Goal: Task Accomplishment & Management: Complete application form

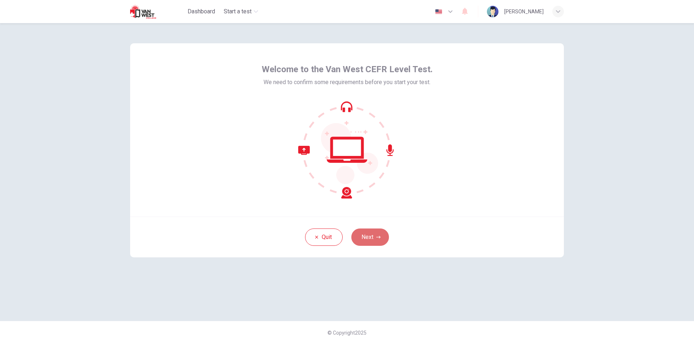
click at [365, 235] on button "Next" at bounding box center [370, 237] width 38 height 17
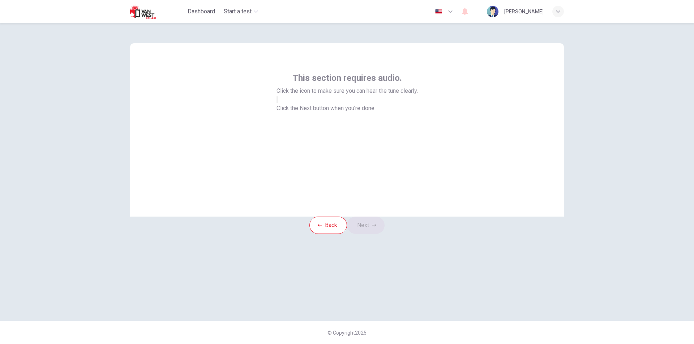
click at [277, 102] on icon "button" at bounding box center [277, 102] width 0 height 0
click at [374, 234] on button "Next" at bounding box center [366, 225] width 38 height 17
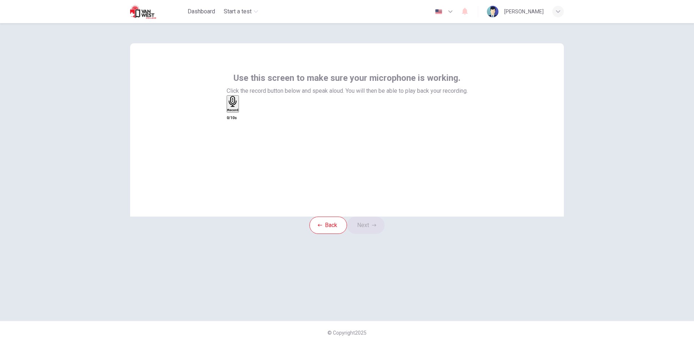
click at [238, 112] on div "Record" at bounding box center [232, 104] width 11 height 16
click at [241, 112] on div "button" at bounding box center [241, 109] width 0 height 5
click at [374, 234] on button "Next" at bounding box center [366, 225] width 38 height 17
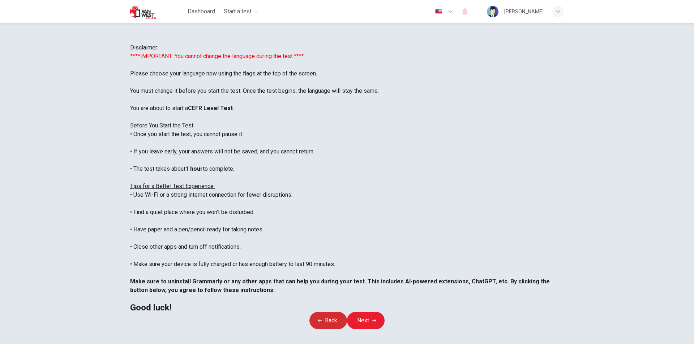
scroll to position [57, 0]
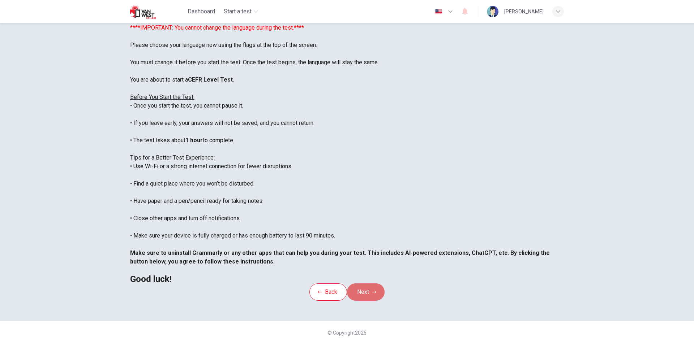
click at [367, 284] on button "Next" at bounding box center [366, 292] width 38 height 17
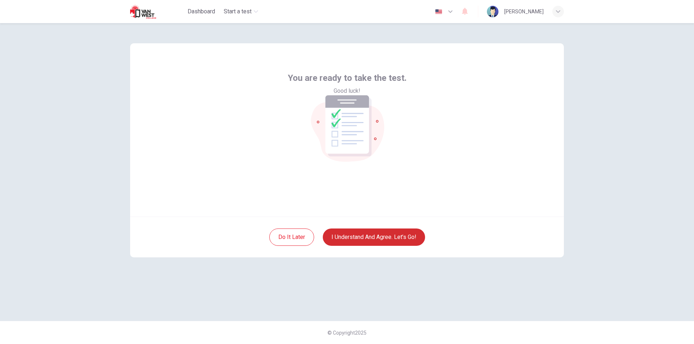
click at [384, 235] on button "I understand and agree. Let’s go!" at bounding box center [374, 237] width 102 height 17
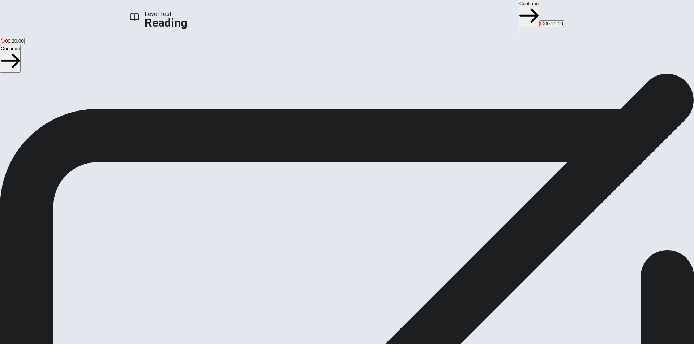
click at [462, 21] on div "Level Test Reading Continue 00:20:00" at bounding box center [347, 18] width 694 height 36
click at [518, 12] on button "Continue" at bounding box center [528, 13] width 21 height 27
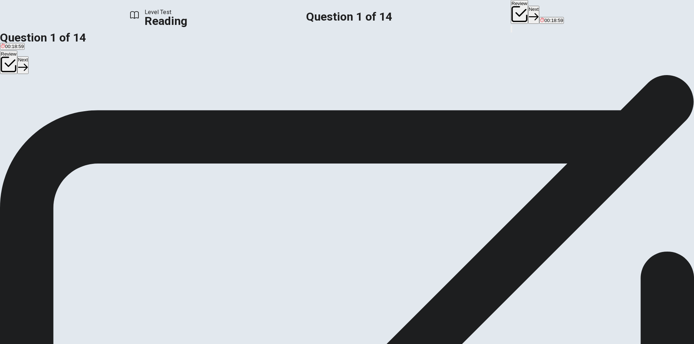
click at [138, 98] on div "B" at bounding box center [101, 95] width 74 height 5
click at [528, 16] on button "Next" at bounding box center [533, 15] width 11 height 18
click at [156, 98] on div "C" at bounding box center [161, 95] width 74 height 5
click at [528, 10] on button "Next" at bounding box center [533, 15] width 11 height 18
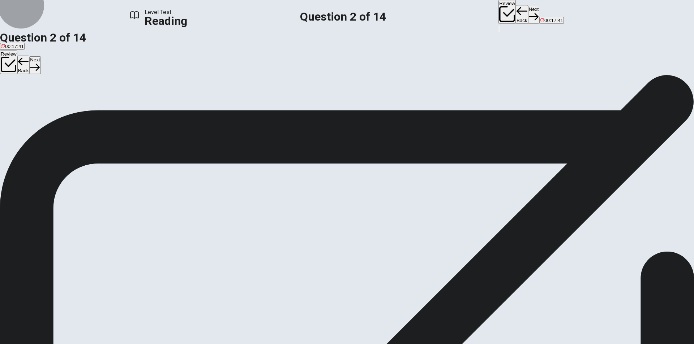
scroll to position [53, 0]
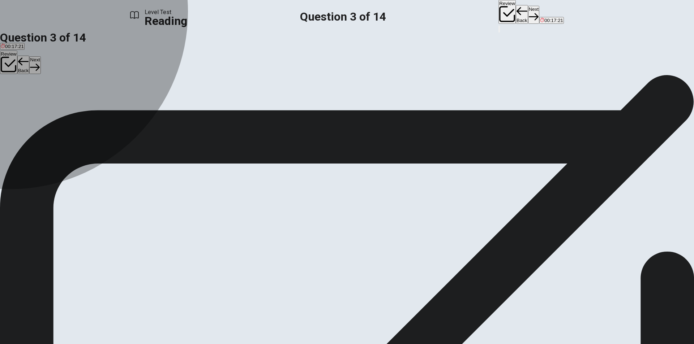
click at [102, 98] on div "C" at bounding box center [77, 95] width 49 height 5
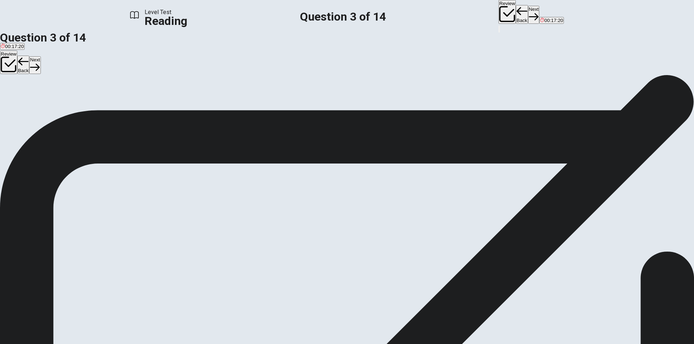
click at [528, 11] on button "Next" at bounding box center [533, 15] width 11 height 18
click at [177, 104] on span "By mixing designer items with affordable clothes" at bounding box center [131, 100] width 103 height 5
click at [528, 13] on button "Next" at bounding box center [533, 15] width 11 height 18
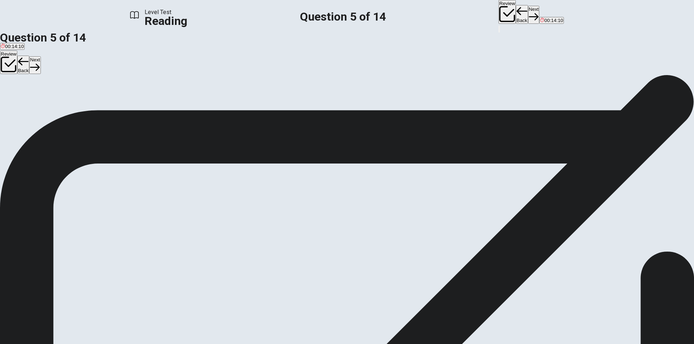
click at [210, 104] on span "When brands work with influencers to promote products" at bounding box center [150, 100] width 119 height 5
click at [528, 9] on button "Next" at bounding box center [533, 15] width 11 height 18
click at [198, 104] on span "Becoming traditional celebrities" at bounding box center [222, 100] width 66 height 5
click at [528, 18] on button "Next" at bounding box center [533, 15] width 11 height 18
click at [236, 104] on span "It may promote unrealistic beauty standards" at bounding box center [232, 100] width 94 height 5
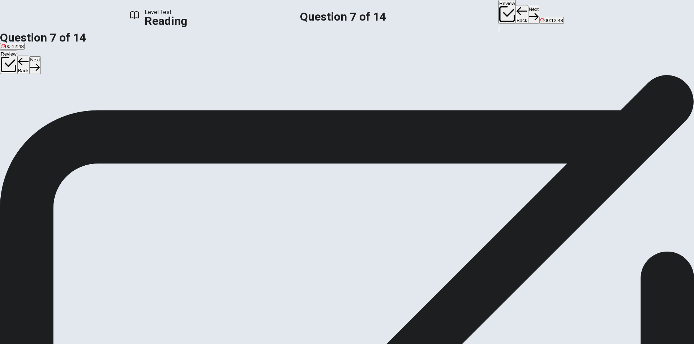
click at [528, 11] on button "Next" at bounding box center [533, 15] width 11 height 18
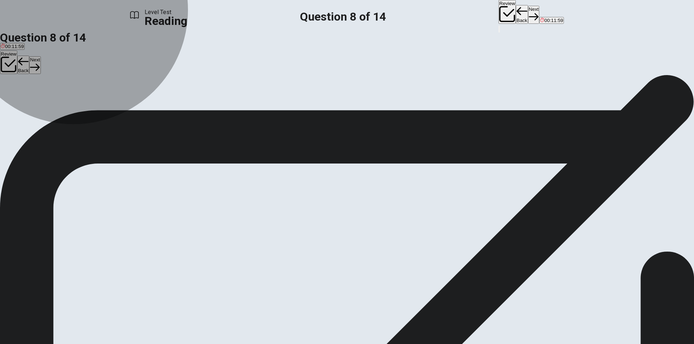
click at [121, 104] on span "They will likely continue to be important in fashion trends" at bounding box center [61, 100] width 120 height 5
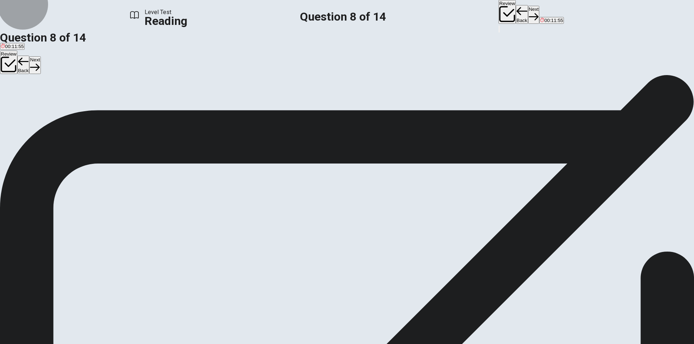
click at [528, 9] on button "Next" at bounding box center [533, 15] width 11 height 18
click at [158, 104] on span "More accessible to a wider range of people" at bounding box center [112, 100] width 92 height 5
click at [528, 11] on button "Next" at bounding box center [533, 15] width 11 height 18
click at [268, 104] on span "Influencers demonstrate that style is possible at various price points" at bounding box center [270, 100] width 144 height 5
click at [528, 11] on button "Next" at bounding box center [533, 15] width 11 height 18
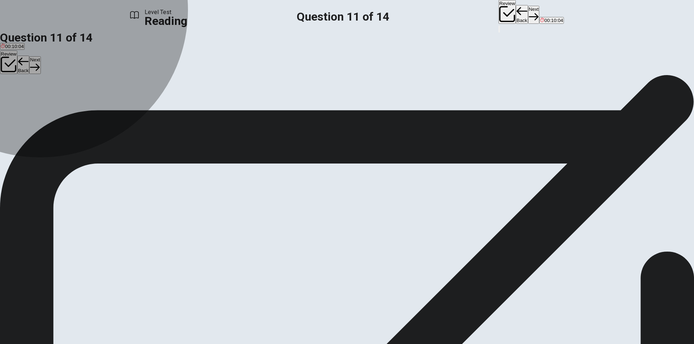
click at [83, 104] on span "Appear or develop" at bounding box center [62, 100] width 39 height 5
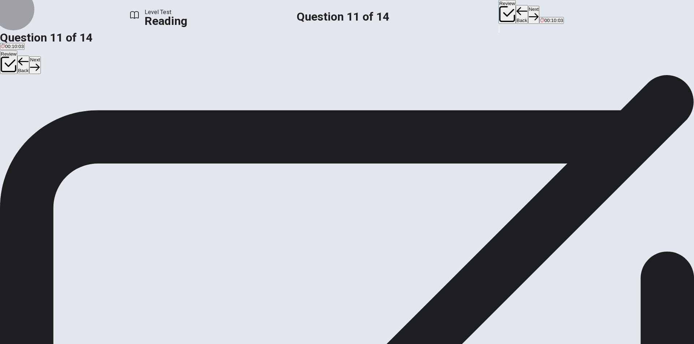
click at [528, 14] on button "Next" at bounding box center [533, 15] width 11 height 18
click at [194, 92] on div at bounding box center [102, 92] width 204 height 0
click at [460, 223] on input at bounding box center [429, 226] width 63 height 7
click at [238, 232] on input at bounding box center [207, 235] width 63 height 7
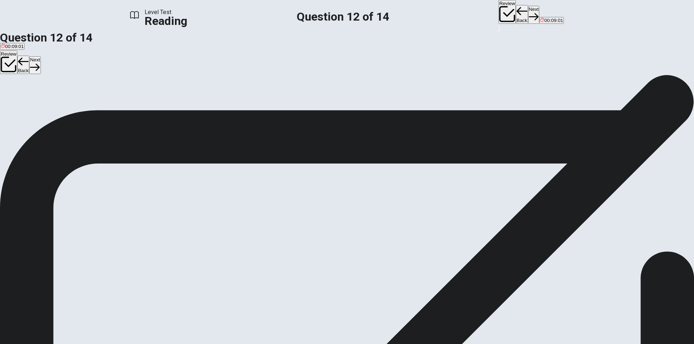
click at [528, 13] on button "Next" at bounding box center [533, 15] width 11 height 18
click at [202, 104] on span "It may encourage overconsumption." at bounding box center [205, 100] width 77 height 5
click at [528, 11] on button "Next" at bounding box center [533, 15] width 11 height 18
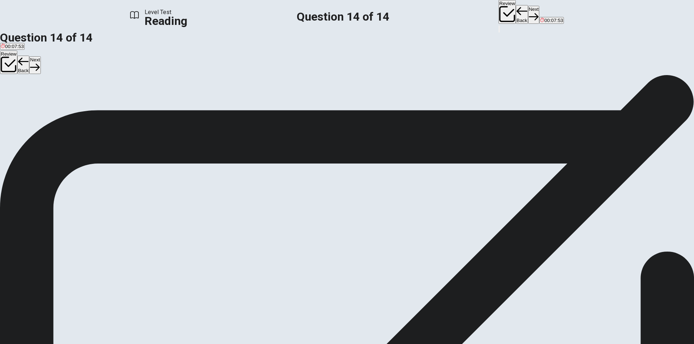
scroll to position [0, 0]
click at [22, 92] on button "View Text" at bounding box center [11, 106] width 22 height 29
click at [294, 193] on span "One reason influencers are so powerful is that they feel more relatable than tr…" at bounding box center [346, 201] width 693 height 16
click at [33, 92] on button "View Question" at bounding box center [16, 111] width 33 height 39
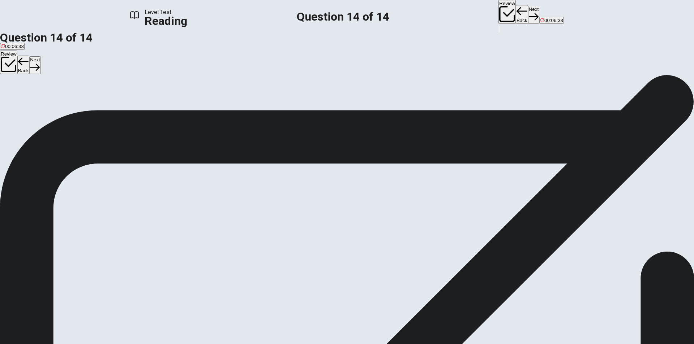
drag, startPoint x: 266, startPoint y: 158, endPoint x: 367, endPoint y: 162, distance: 101.3
drag, startPoint x: 170, startPoint y: 175, endPoint x: 160, endPoint y: 170, distance: 10.5
drag, startPoint x: 191, startPoint y: 189, endPoint x: 357, endPoint y: 182, distance: 166.0
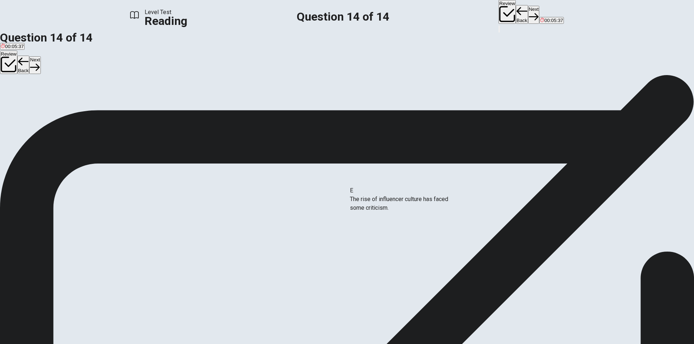
drag, startPoint x: 204, startPoint y: 221, endPoint x: 379, endPoint y: 209, distance: 176.0
drag, startPoint x: 208, startPoint y: 231, endPoint x: 319, endPoint y: 217, distance: 112.5
drag, startPoint x: 195, startPoint y: 219, endPoint x: 345, endPoint y: 266, distance: 157.3
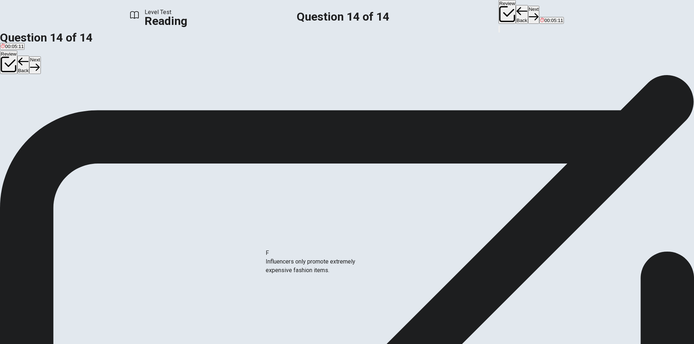
drag, startPoint x: 192, startPoint y: 257, endPoint x: 337, endPoint y: 268, distance: 145.3
drag, startPoint x: 186, startPoint y: 215, endPoint x: 385, endPoint y: 260, distance: 204.1
click at [528, 12] on button "Next" at bounding box center [533, 15] width 11 height 18
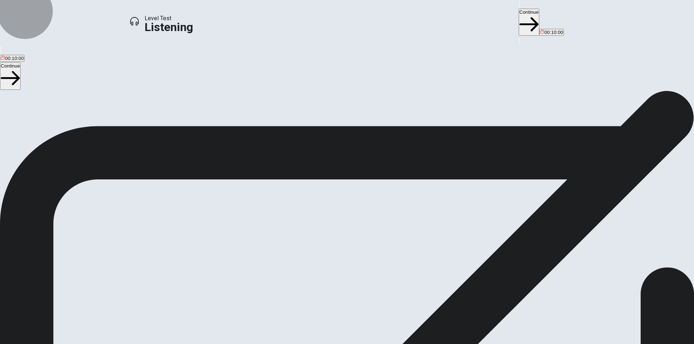
click at [518, 16] on button "Continue" at bounding box center [528, 22] width 21 height 27
click at [1, 335] on button "button" at bounding box center [0, 338] width 1 height 7
click at [1, 340] on icon "button" at bounding box center [1, 340] width 0 height 0
click at [9, 341] on icon "button" at bounding box center [5, 344] width 9 height 7
click at [1, 335] on button "button" at bounding box center [0, 338] width 1 height 7
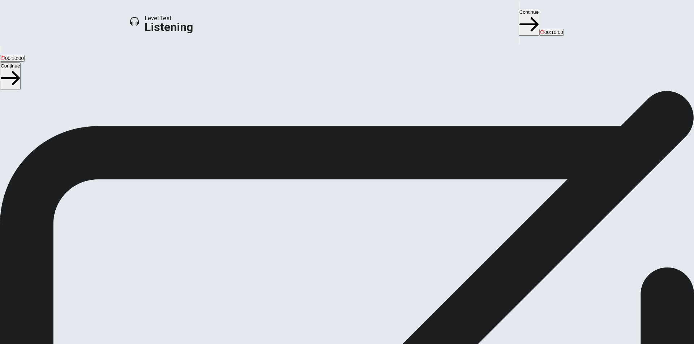
click at [518, 10] on button "Continue" at bounding box center [528, 22] width 21 height 27
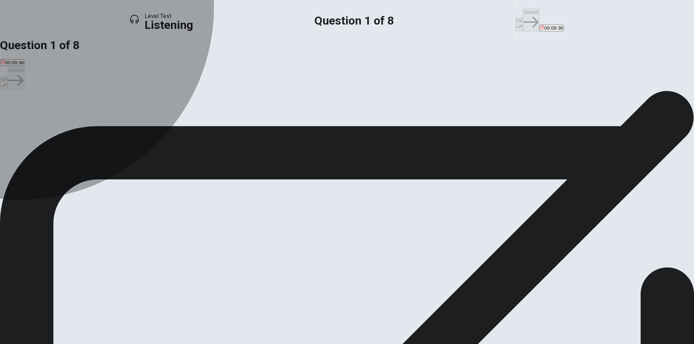
click at [238, 120] on span "To ask to go to the opera show" at bounding box center [205, 116] width 66 height 5
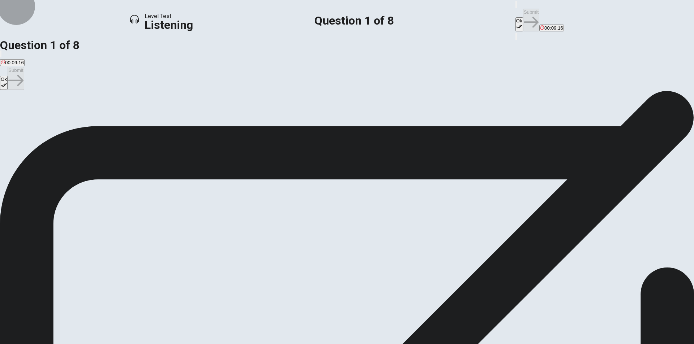
click at [516, 23] on icon "button" at bounding box center [519, 26] width 6 height 6
click at [523, 9] on button "Submit" at bounding box center [531, 20] width 16 height 23
click at [109, 110] on div "A" at bounding box center [55, 111] width 109 height 5
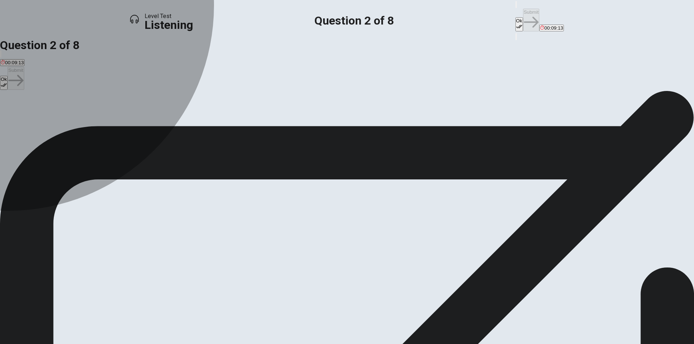
click at [109, 110] on div "A" at bounding box center [55, 111] width 109 height 5
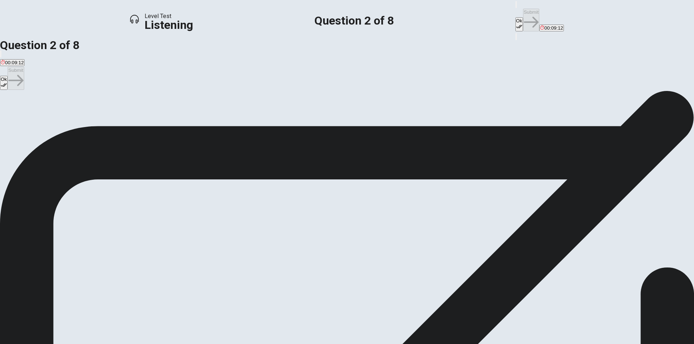
click at [225, 114] on div "B" at bounding box center [168, 111] width 115 height 5
click at [109, 115] on span "Tickets are reserved for current art history students" at bounding box center [55, 116] width 109 height 5
click at [515, 17] on button "Ok" at bounding box center [519, 24] width 8 height 14
click at [464, 4] on div "Level Test Listening Question 2 of 8 Ok Submit 00:08:28" at bounding box center [347, 20] width 694 height 41
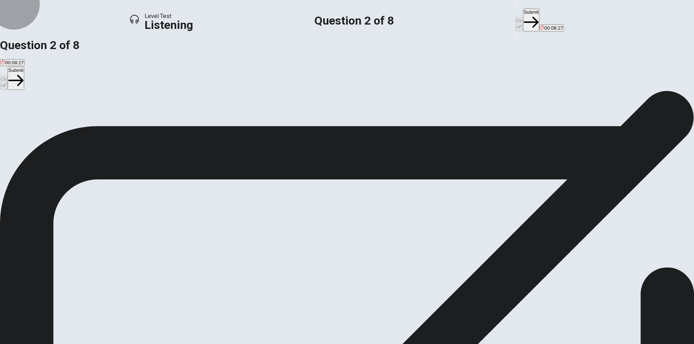
click at [523, 9] on button "Submit" at bounding box center [531, 20] width 16 height 23
click at [84, 119] on span "The student will not get any experience" at bounding box center [42, 116] width 83 height 5
click at [515, 17] on button "Ok" at bounding box center [519, 24] width 8 height 14
click at [524, 15] on icon "button" at bounding box center [531, 22] width 15 height 15
click at [130, 116] on button "A The student is sad because she knows things won't work out" at bounding box center [65, 114] width 130 height 12
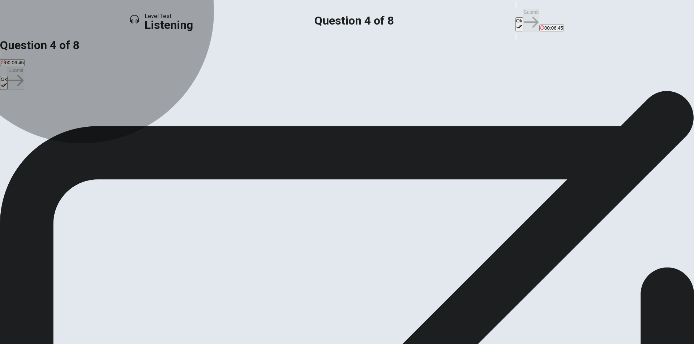
click at [322, 120] on span "The student is annoyed and no longer wants to see the opera" at bounding box center [341, 116] width 131 height 5
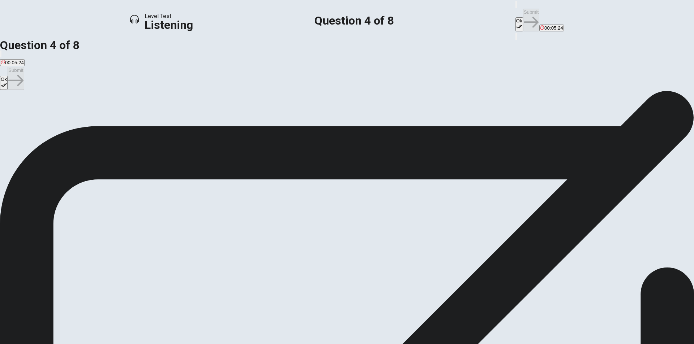
click at [515, 17] on button "Ok" at bounding box center [519, 24] width 8 height 14
click at [523, 16] on button "Submit" at bounding box center [531, 20] width 16 height 23
click at [515, 17] on button "Ok" at bounding box center [519, 24] width 8 height 14
click at [523, 14] on button "Submit" at bounding box center [531, 20] width 16 height 23
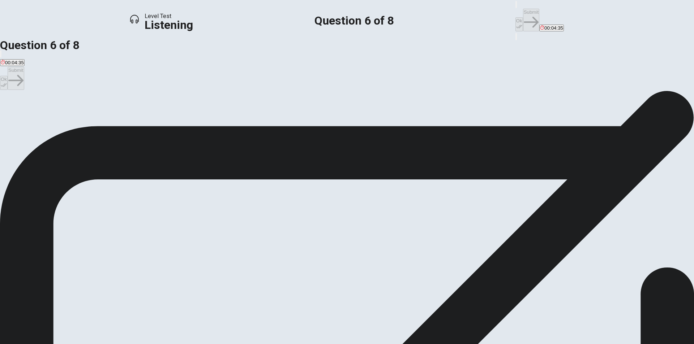
click at [42, 120] on span "Eagerly" at bounding box center [34, 116] width 16 height 5
click at [515, 18] on button "Ok" at bounding box center [519, 24] width 8 height 14
click at [523, 12] on button "Submit" at bounding box center [531, 20] width 16 height 23
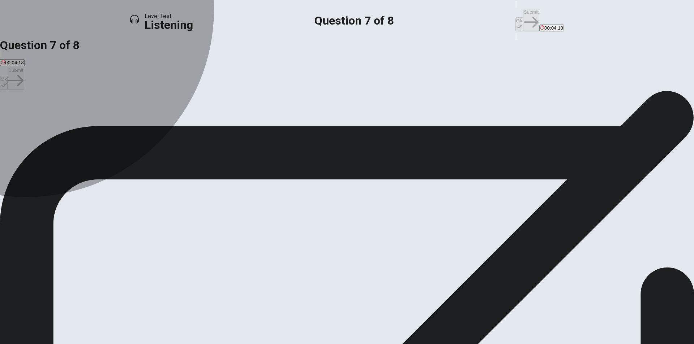
click at [135, 120] on span "[PERSON_NAME]" at bounding box center [115, 116] width 40 height 5
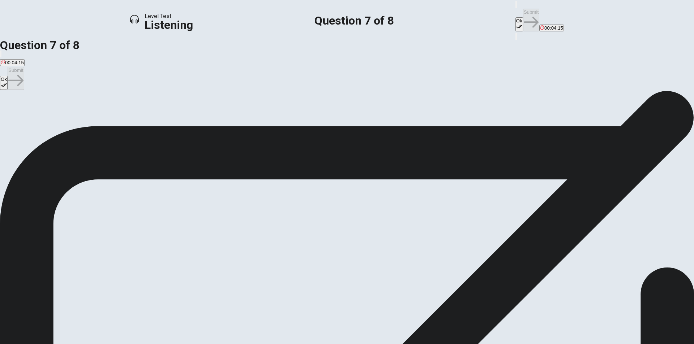
click at [515, 17] on button "Ok" at bounding box center [519, 24] width 8 height 14
click at [523, 11] on button "Submit" at bounding box center [531, 20] width 16 height 23
click at [278, 120] on span "Because many other students are also volunteering" at bounding box center [321, 116] width 110 height 5
click at [515, 17] on button "Ok" at bounding box center [519, 24] width 8 height 14
click at [523, 10] on button "Submit" at bounding box center [531, 20] width 16 height 23
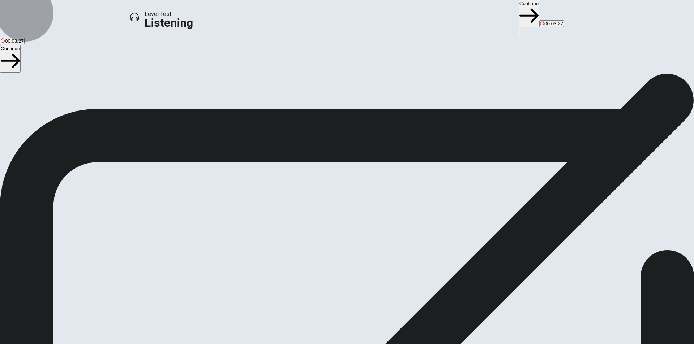
click at [518, 18] on button "Continue" at bounding box center [528, 13] width 21 height 27
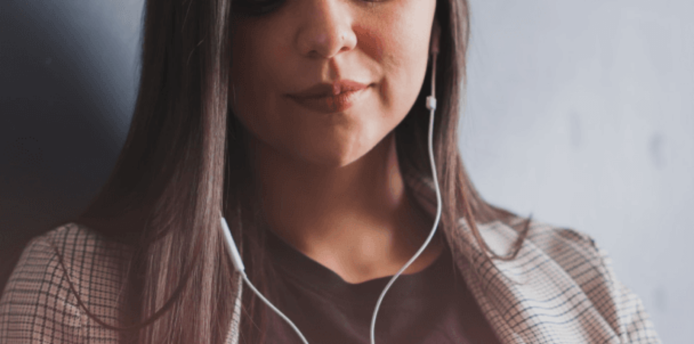
click at [543, 17] on button "Continue" at bounding box center [553, 22] width 21 height 27
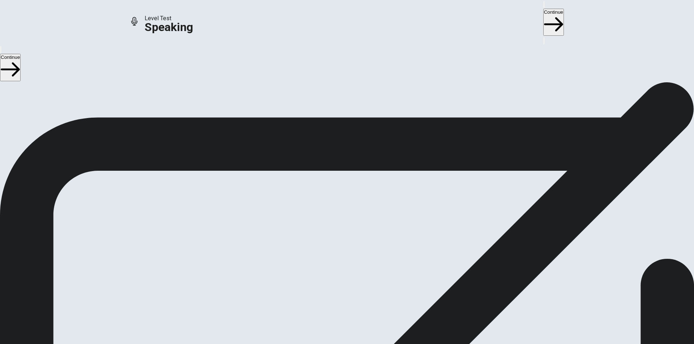
click at [360, 218] on div "Stop Recording" at bounding box center [347, 252] width 26 height 92
click at [338, 232] on icon "Play Audio" at bounding box center [338, 232] width 0 height 0
click at [352, 202] on icon at bounding box center [344, 213] width 16 height 22
click at [337, 232] on button "Record Again" at bounding box center [336, 230] width 1 height 7
click at [360, 214] on div "Stop Recording" at bounding box center [347, 252] width 26 height 92
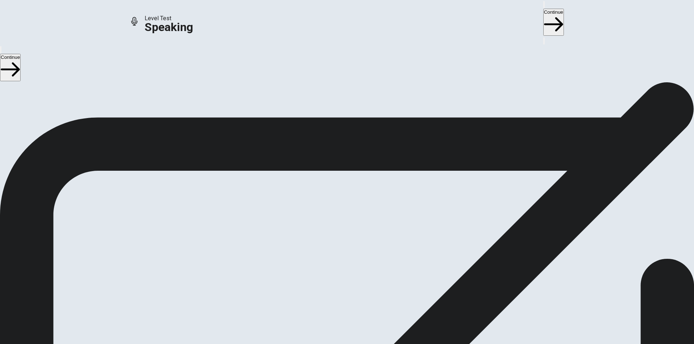
click at [338, 232] on icon "Play Audio" at bounding box center [338, 232] width 0 height 0
click at [346, 232] on icon "Play Audio" at bounding box center [342, 236] width 7 height 9
click at [358, 204] on div at bounding box center [347, 214] width 22 height 24
click at [337, 231] on button "Record Again" at bounding box center [336, 230] width 1 height 7
click at [360, 206] on div "Stop Recording" at bounding box center [347, 252] width 26 height 92
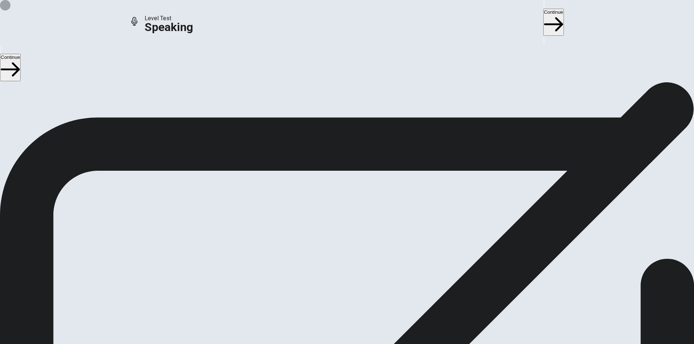
click at [338, 232] on icon "Play Audio" at bounding box center [338, 232] width 0 height 0
click at [543, 12] on button "Continue" at bounding box center [553, 22] width 21 height 27
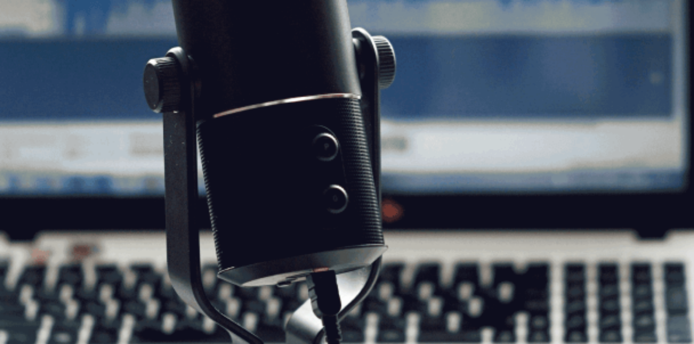
click at [543, 15] on button "Continue" at bounding box center [553, 22] width 21 height 27
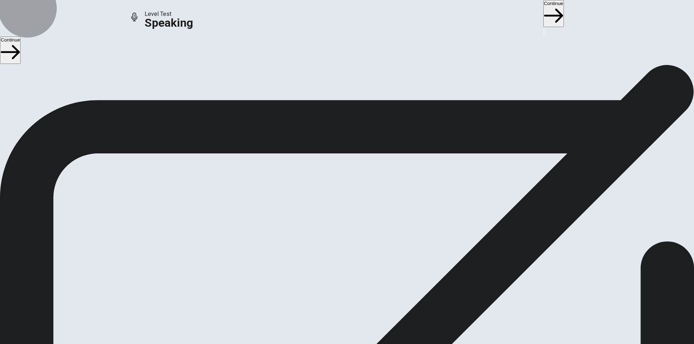
click at [543, 13] on button "Continue" at bounding box center [553, 13] width 21 height 27
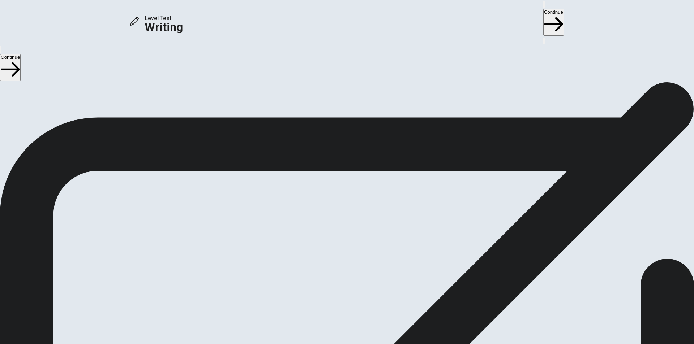
click at [543, 14] on button "Continue" at bounding box center [553, 22] width 21 height 27
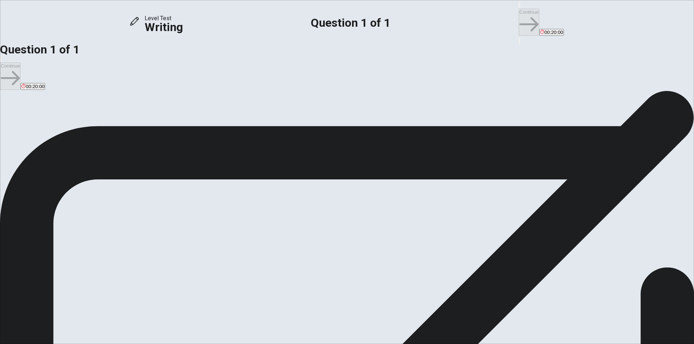
click at [59, 221] on textarea at bounding box center [29, 330] width 59 height 218
click at [59, 221] on textarea "I think that changing this way to shcool" at bounding box center [29, 330] width 59 height 218
click at [59, 221] on textarea "I think that changing this way to school" at bounding box center [29, 330] width 59 height 218
drag, startPoint x: 438, startPoint y: 74, endPoint x: 417, endPoint y: 77, distance: 21.3
click at [59, 221] on textarea "I think that changing this way to school" at bounding box center [29, 330] width 59 height 218
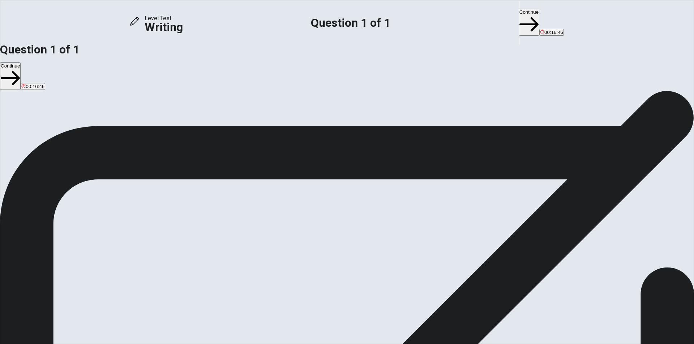
click at [59, 221] on textarea "I think that changing to school" at bounding box center [29, 330] width 59 height 218
paste textarea
click at [59, 221] on textarea "I think that changing to school" at bounding box center [29, 330] width 59 height 218
click at [59, 221] on textarea "I think that changing to school this way is good" at bounding box center [29, 330] width 59 height 218
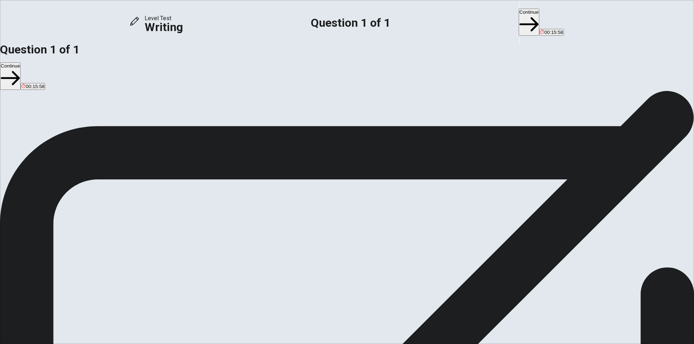
click at [59, 221] on textarea "I think that changing to school in this way is good" at bounding box center [29, 330] width 59 height 218
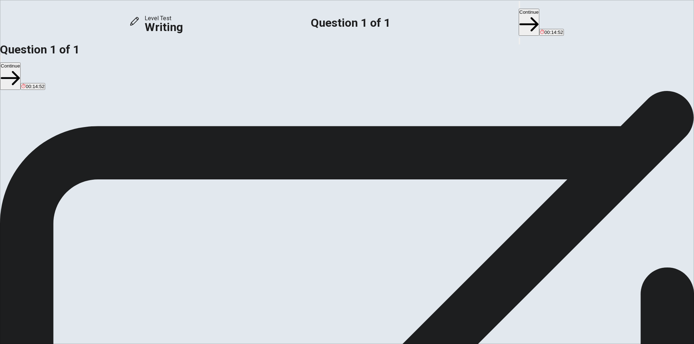
drag, startPoint x: 374, startPoint y: 91, endPoint x: 396, endPoint y: 95, distance: 22.1
click at [59, 221] on textarea "I think that changing to school in this way is not bad Fist,traditional grade" at bounding box center [29, 330] width 59 height 218
click at [59, 221] on textarea "I think that changing to school in this way is not bad Fist, traditional grade" at bounding box center [29, 330] width 59 height 218
drag, startPoint x: 423, startPoint y: 101, endPoint x: 423, endPoint y: 94, distance: 6.9
click at [59, 221] on textarea "I think that changing to school in this way is not bad Fist, traditional grade" at bounding box center [29, 330] width 59 height 218
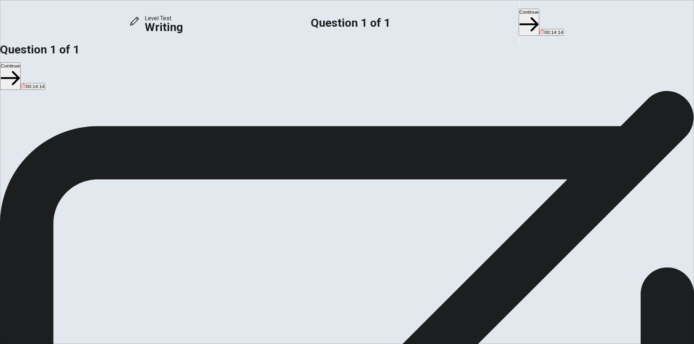
drag, startPoint x: 375, startPoint y: 90, endPoint x: 363, endPoint y: 92, distance: 12.5
click at [363, 221] on div "I think that changing to school in this way is not bad Fist, traditional grade …" at bounding box center [347, 331] width 694 height 220
click at [59, 221] on textarea "I think that changing to school in this way is not bad because traditional grad…" at bounding box center [29, 330] width 59 height 218
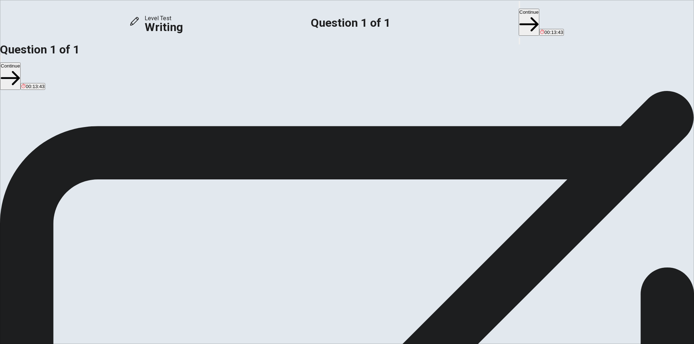
click at [59, 221] on textarea "I think that changing to school in this way is not bad because traditional grad…" at bounding box center [29, 330] width 59 height 218
click at [59, 221] on textarea "I think that changing to school in this way is not bad, because traditional gra…" at bounding box center [29, 330] width 59 height 218
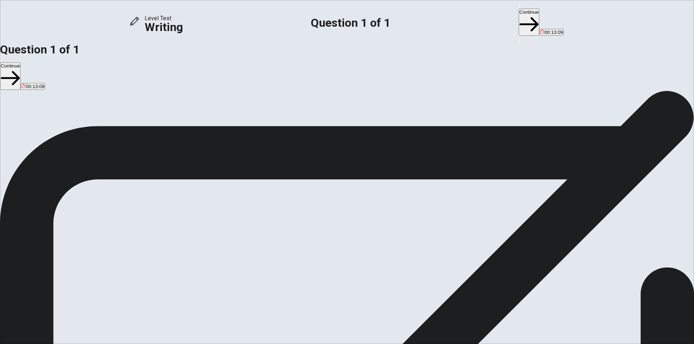
click at [59, 221] on textarea "I think that changing to school in this way is not bad, because traditional gra…" at bounding box center [29, 330] width 59 height 218
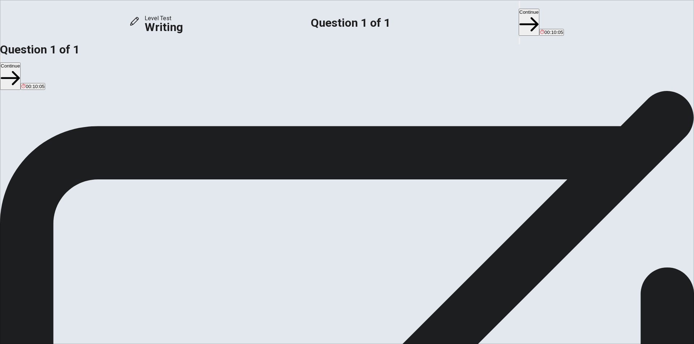
click at [59, 221] on textarea "I think that changing to school in this way is not bad, because traditional gra…" at bounding box center [29, 330] width 59 height 218
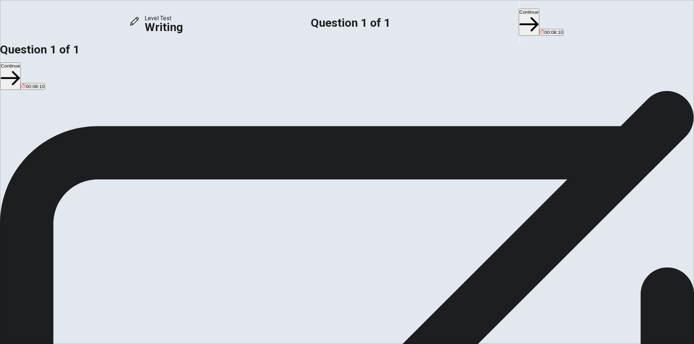
click at [59, 221] on textarea "I think that changing to school in this way is not bad, because traditional gra…" at bounding box center [29, 330] width 59 height 218
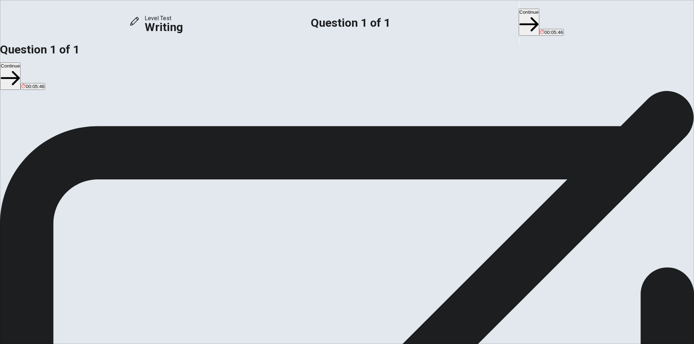
click at [59, 221] on textarea "I think that changing to school in this way is not bad, because traditional gra…" at bounding box center [29, 330] width 59 height 218
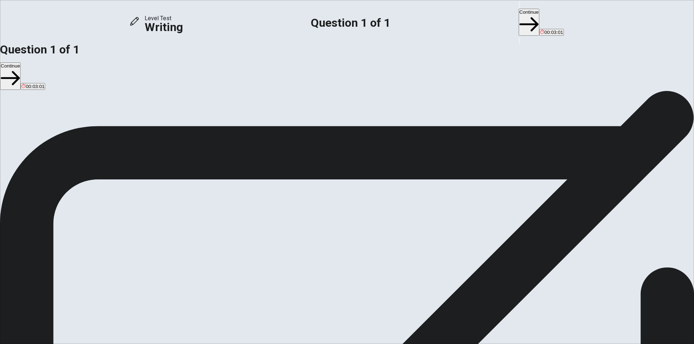
click at [59, 221] on textarea "I think that changing to school in this way is not bad, because traditional gra…" at bounding box center [29, 330] width 59 height 218
drag, startPoint x: 519, startPoint y: 115, endPoint x: 471, endPoint y: 116, distance: 48.4
click at [59, 221] on textarea "I think that changing to school in this way is not bad, because traditional gra…" at bounding box center [29, 330] width 59 height 218
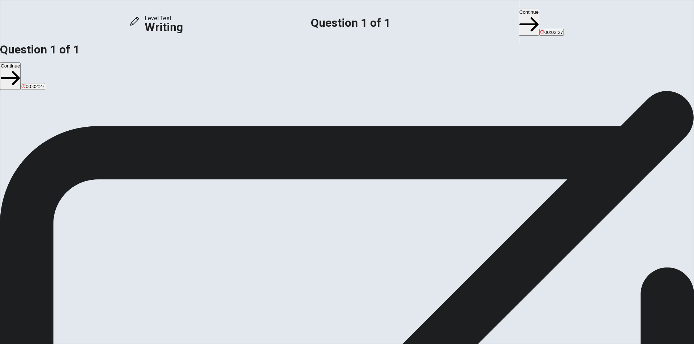
click at [59, 221] on textarea "I think that changing to school in this way is not bad, because traditional gra…" at bounding box center [29, 330] width 59 height 218
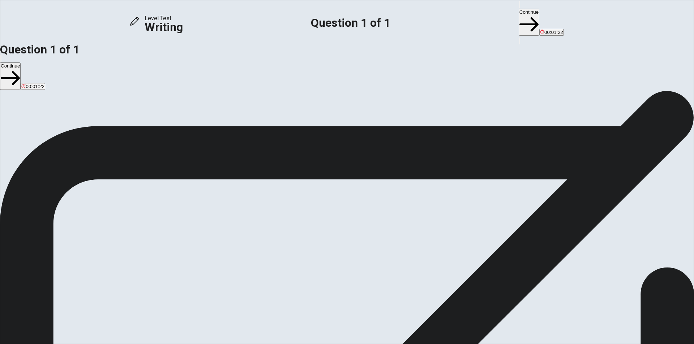
click at [59, 221] on textarea "I think that changing to school in this way is not bad, because traditional gra…" at bounding box center [29, 330] width 59 height 218
drag, startPoint x: 417, startPoint y: 132, endPoint x: 395, endPoint y: 133, distance: 21.7
click at [59, 221] on textarea "I think that changing to school in this way is not bad, because traditional gra…" at bounding box center [29, 330] width 59 height 218
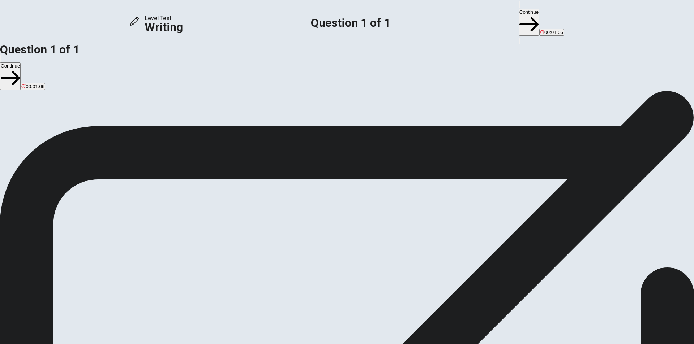
click at [59, 221] on textarea "I think that changing to school in this way is not bad, because traditional gra…" at bounding box center [29, 330] width 59 height 218
click at [363, 221] on div "I think that changing to school in this way is not bad, because traditional gra…" at bounding box center [347, 331] width 694 height 220
drag, startPoint x: 363, startPoint y: 151, endPoint x: 366, endPoint y: 147, distance: 5.1
click at [366, 221] on div "I think that changing to school in this way is not bad, because traditional gra…" at bounding box center [347, 331] width 694 height 220
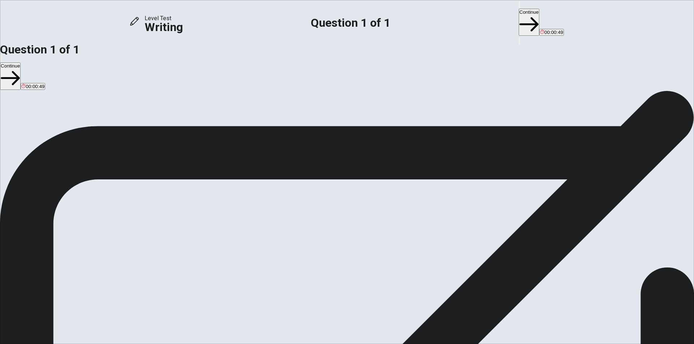
click at [59, 221] on textarea "I think that changing to school in this way is not bad, because traditional gra…" at bounding box center [29, 330] width 59 height 218
type textarea "I think that changing to school in this way is not bad, because traditional gra…"
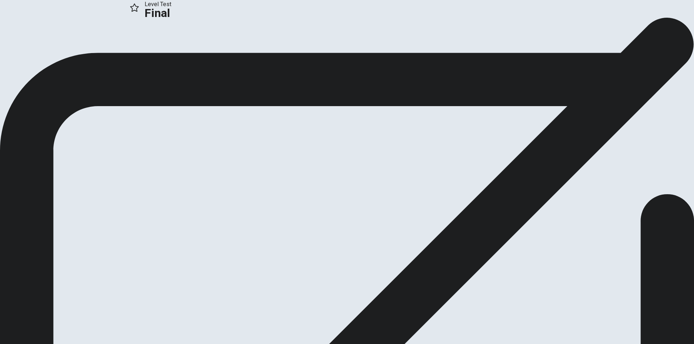
click at [29, 53] on button "Continue" at bounding box center [14, 48] width 29 height 10
